Goal: Information Seeking & Learning: Learn about a topic

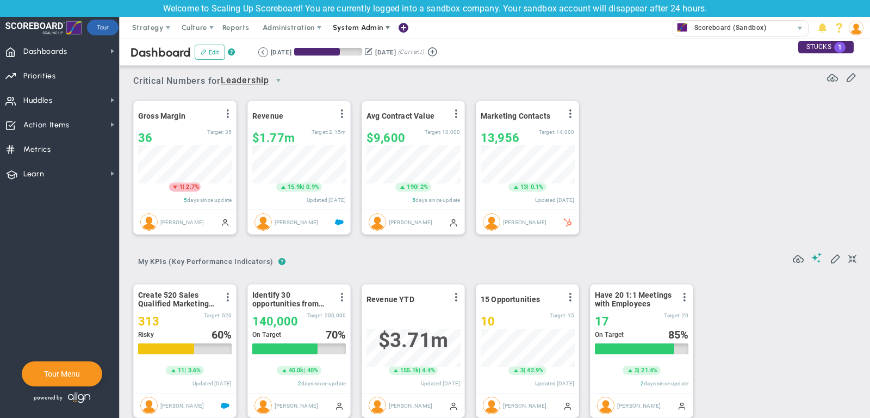
click at [374, 31] on span "System Admin" at bounding box center [358, 27] width 51 height 8
click at [823, 27] on span at bounding box center [822, 28] width 15 height 15
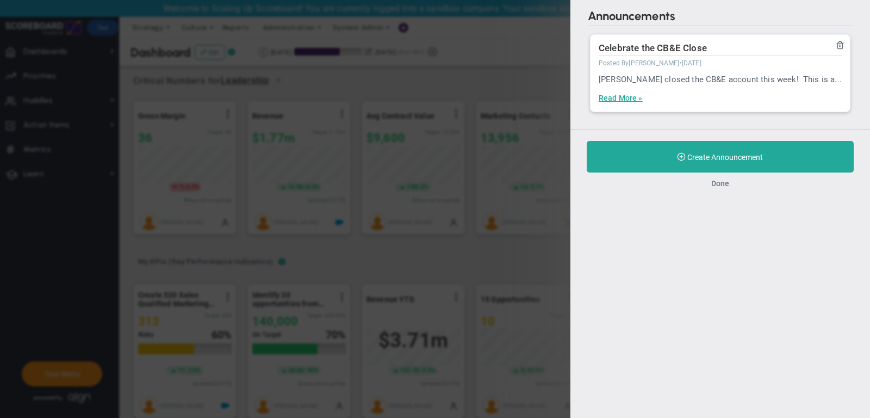
click at [725, 183] on button "Done" at bounding box center [721, 183] width 18 height 9
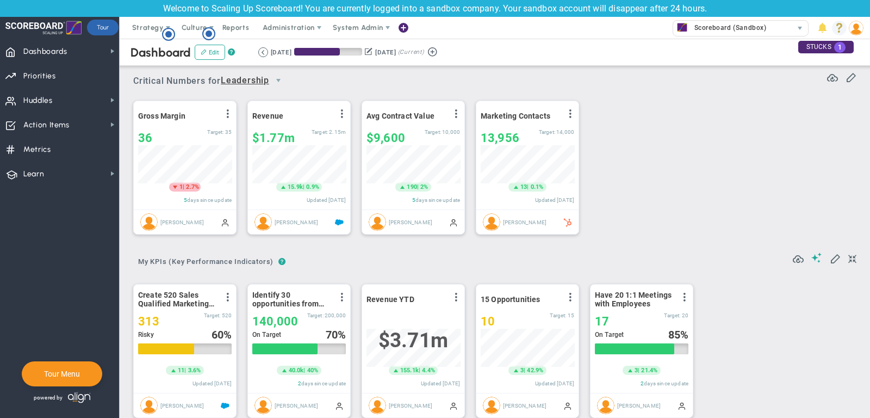
click at [839, 28] on span at bounding box center [839, 28] width 15 height 15
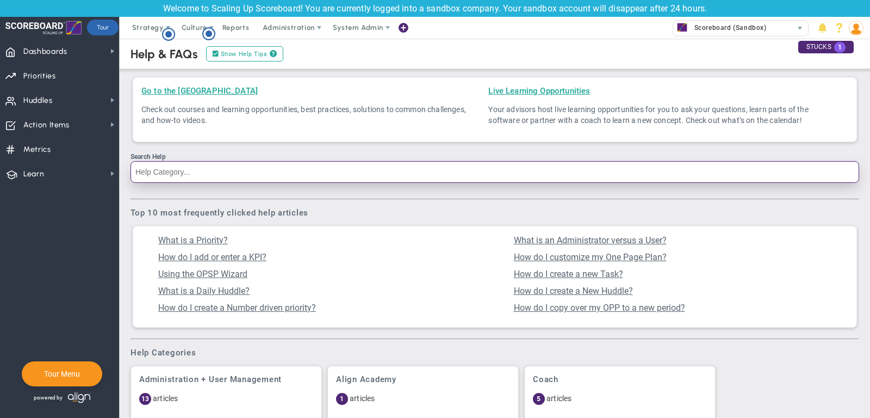
click at [261, 175] on input "Search Help" at bounding box center [495, 172] width 729 height 22
type input "user"
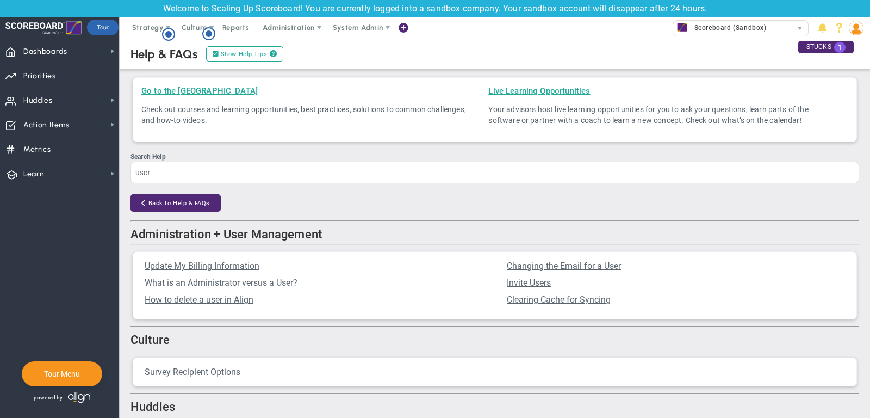
click at [230, 285] on span "What is an Administrator versus a User?" at bounding box center [221, 282] width 153 height 10
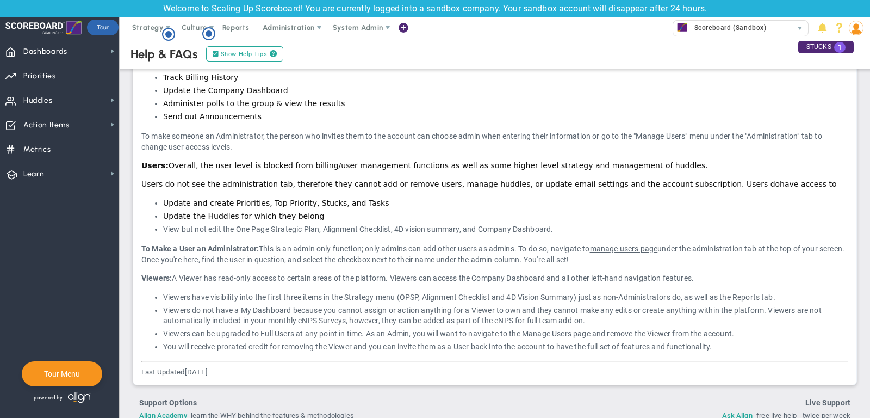
scroll to position [385, 0]
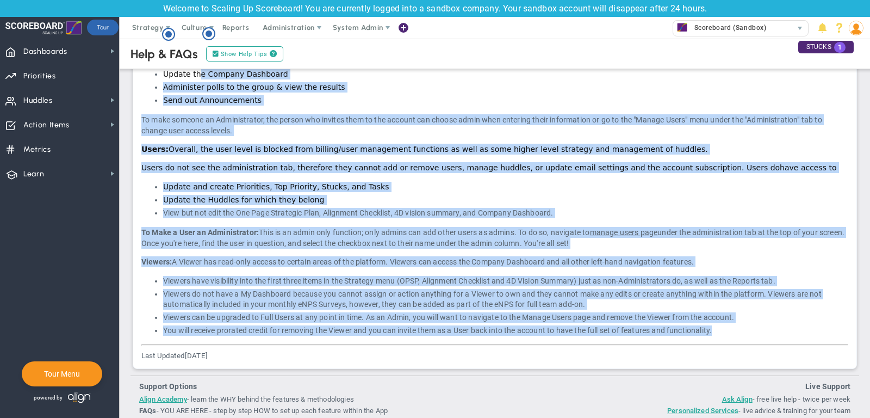
drag, startPoint x: 722, startPoint y: 335, endPoint x: 197, endPoint y: 75, distance: 585.4
click at [197, 75] on div "In your account, you can have 3 user types - Administrators, Users (non-Adminis…" at bounding box center [494, 106] width 707 height 459
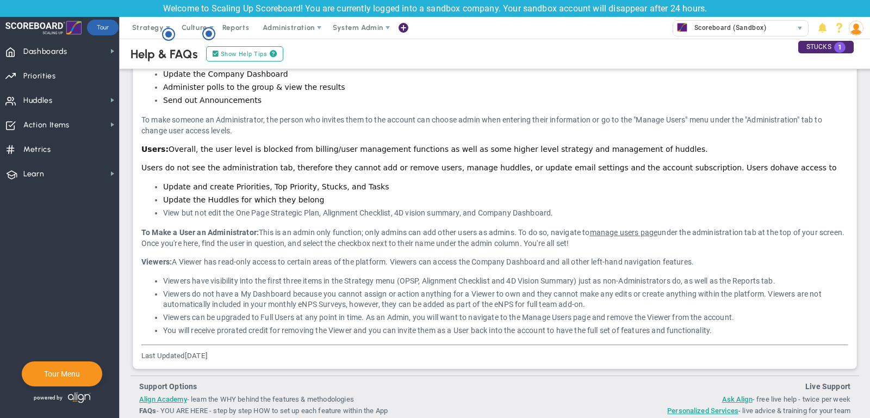
click at [736, 341] on div "In your account, you can have 3 user types - Administrators, Users (non-Adminis…" at bounding box center [495, 115] width 724 height 508
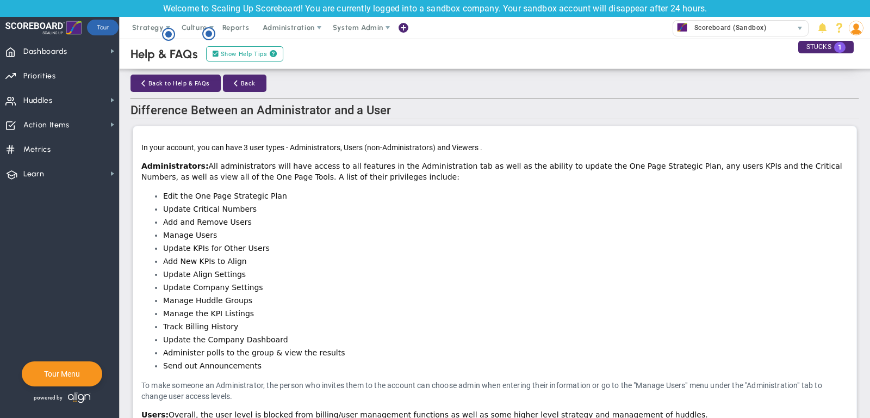
scroll to position [90, 0]
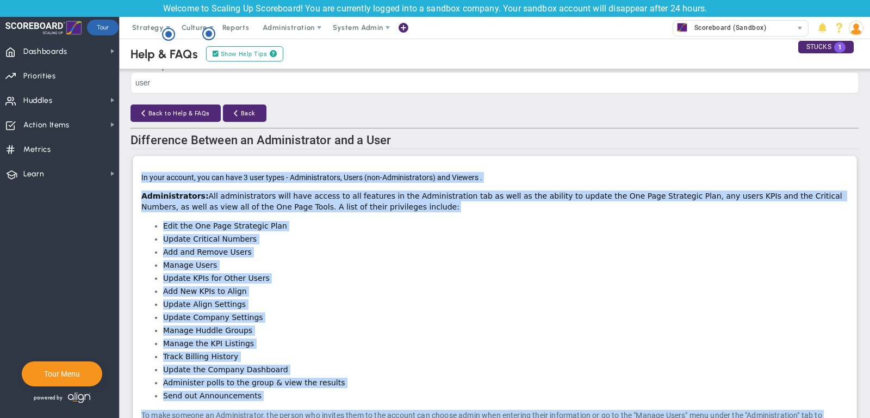
drag, startPoint x: 735, startPoint y: 339, endPoint x: 137, endPoint y: 172, distance: 620.8
click at [137, 172] on div "In your account, you can have 3 user types - Administrators, Users (non-Adminis…" at bounding box center [495, 410] width 724 height 508
copy div "In your account, you can have 3 user types - Administrators, Users (non-Adminis…"
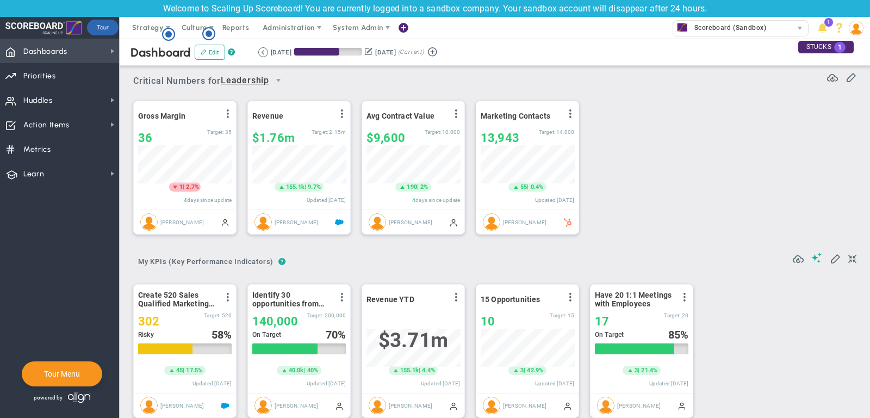
click at [71, 44] on span "Dashboards Dashboards" at bounding box center [59, 51] width 119 height 24
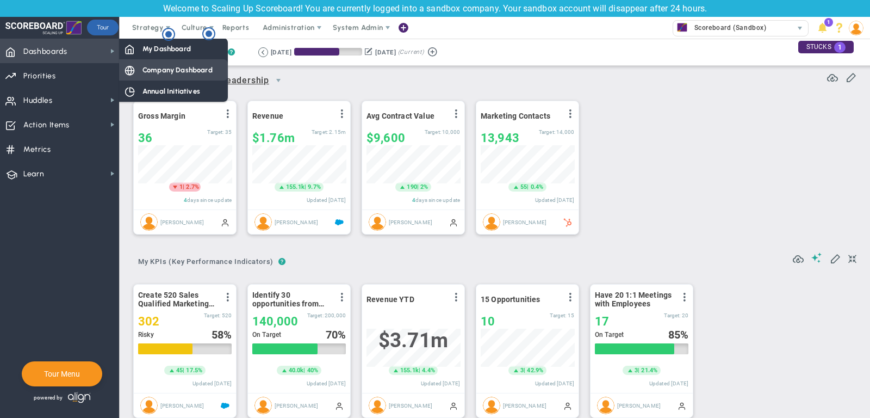
click at [138, 65] on div "Company Dashboard" at bounding box center [173, 69] width 109 height 21
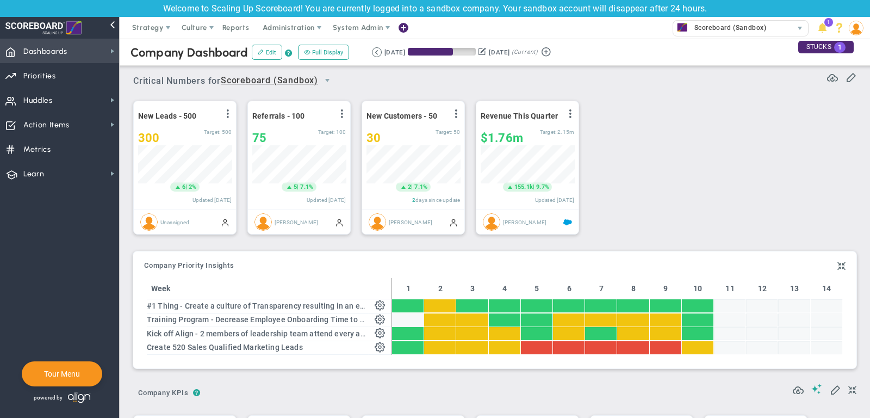
scroll to position [38, 94]
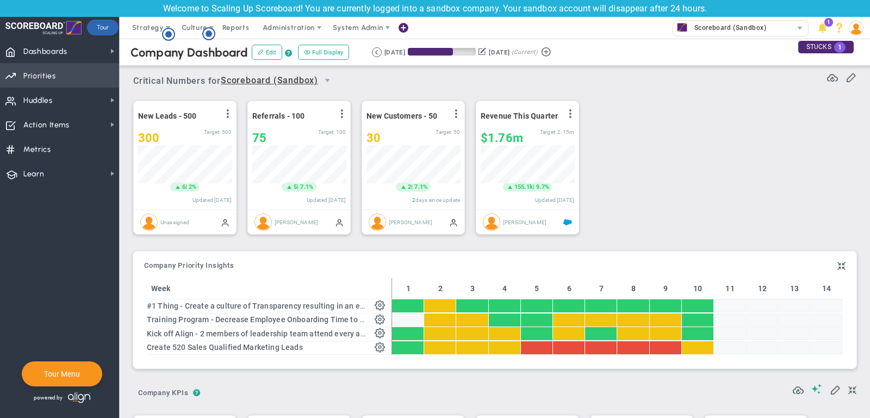
click at [74, 76] on span "Priorities Projects OKR Tree Priorities Projects OKRs" at bounding box center [59, 75] width 119 height 24
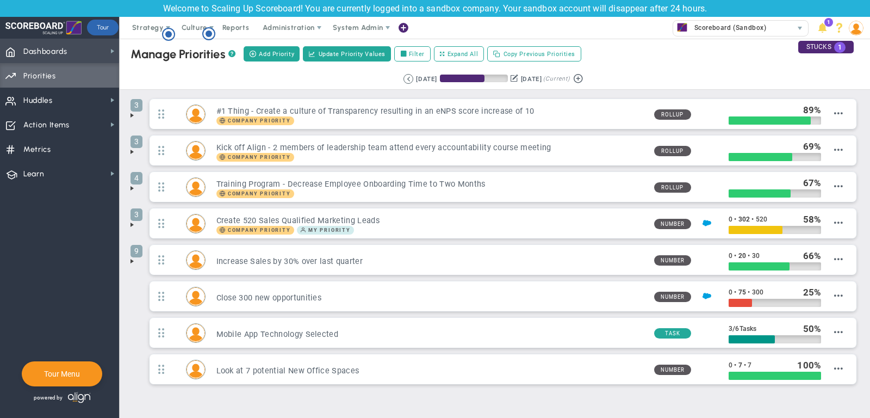
click at [97, 53] on span "Dashboards Dashboards" at bounding box center [59, 51] width 119 height 24
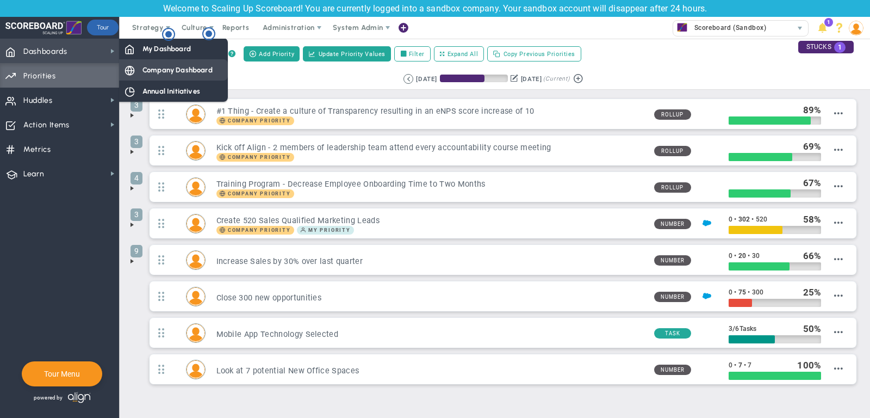
click at [170, 66] on span "Company Dashboard" at bounding box center [178, 70] width 70 height 10
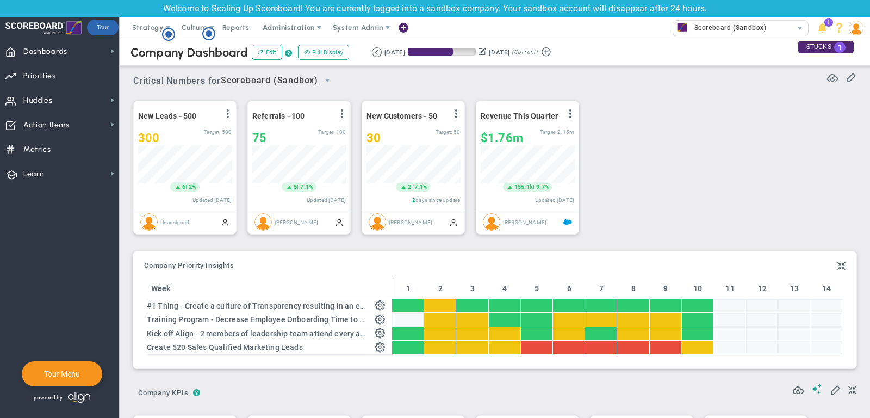
scroll to position [38, 94]
